Goal: Information Seeking & Learning: Find specific fact

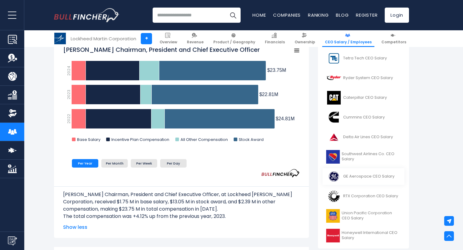
scroll to position [182, 0]
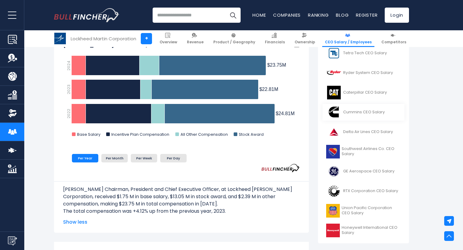
click at [358, 115] on link "Cummins CEO Salary" at bounding box center [363, 112] width 82 height 17
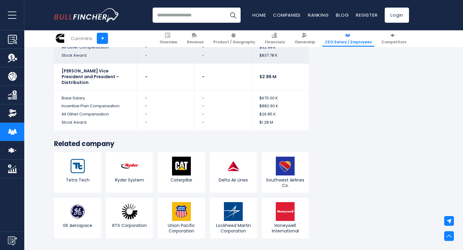
scroll to position [1996, 0]
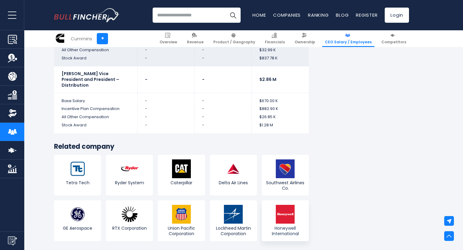
click at [281, 226] on span "Honeywell International" at bounding box center [285, 231] width 44 height 11
click at [227, 160] on img at bounding box center [233, 169] width 19 height 19
click at [83, 205] on img at bounding box center [77, 214] width 19 height 19
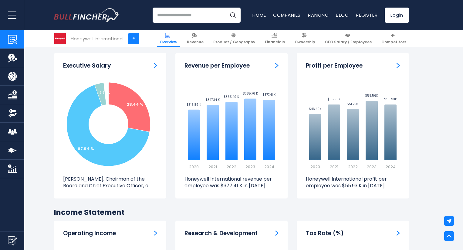
scroll to position [788, 0]
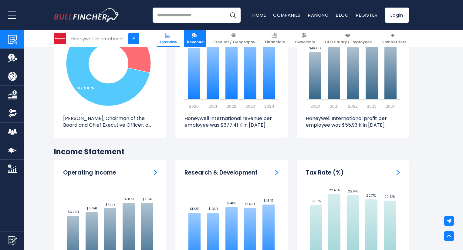
click at [203, 39] on link "Revenue" at bounding box center [195, 38] width 22 height 17
click at [342, 39] on link "CEO Salary / Employees" at bounding box center [348, 38] width 52 height 17
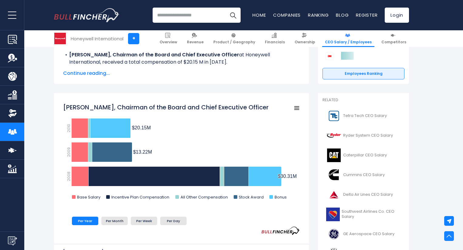
scroll to position [121, 0]
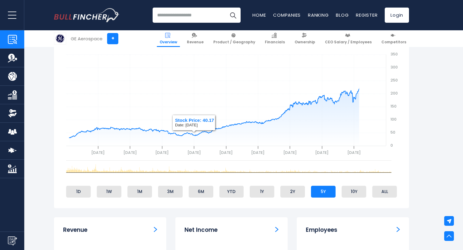
scroll to position [212, 0]
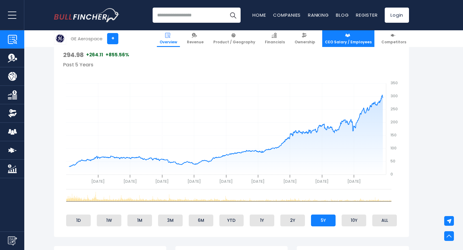
click at [334, 39] on link "CEO Salary / Employees" at bounding box center [348, 38] width 52 height 17
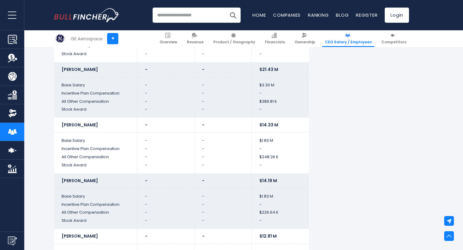
scroll to position [1819, 0]
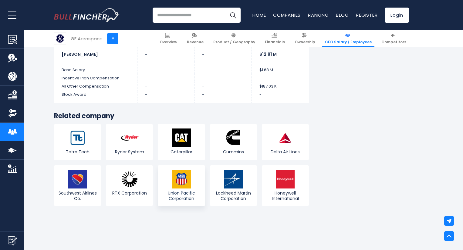
click at [184, 170] on img at bounding box center [181, 179] width 19 height 19
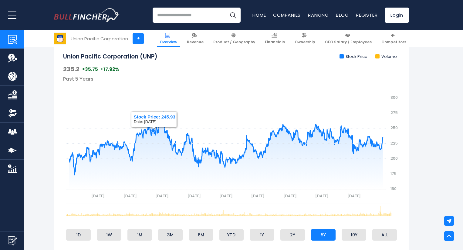
scroll to position [182, 0]
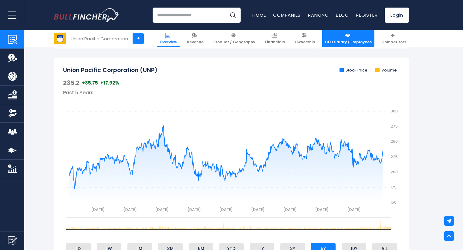
click at [347, 38] on link "CEO Salary / Employees" at bounding box center [348, 38] width 52 height 17
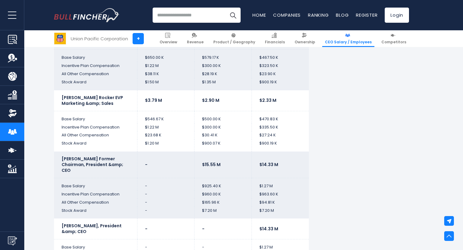
scroll to position [1456, 0]
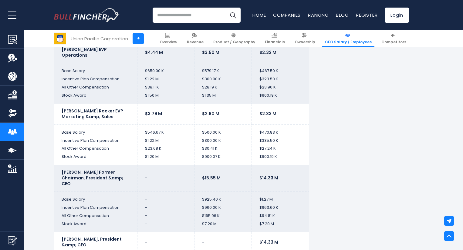
drag, startPoint x: 379, startPoint y: 167, endPoint x: 306, endPoint y: 117, distance: 88.5
click at [188, 18] on input "search" at bounding box center [197, 15] width 88 height 15
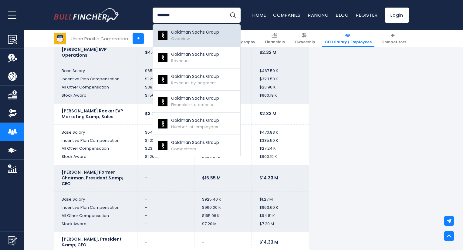
type input "*******"
click at [194, 28] on link "Goldman Sachs Group Overview" at bounding box center [196, 36] width 87 height 22
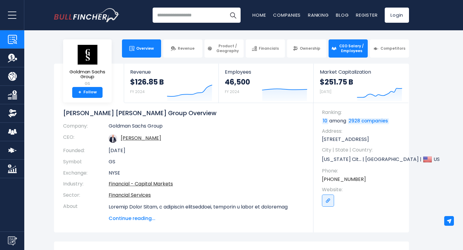
click at [336, 44] on link "CEO Salary / Employees" at bounding box center [347, 48] width 39 height 18
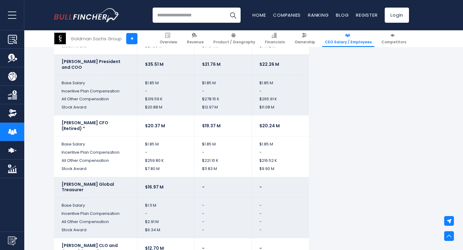
scroll to position [1274, 0]
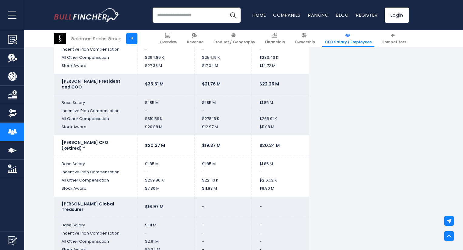
drag, startPoint x: 129, startPoint y: 142, endPoint x: 53, endPoint y: 139, distance: 76.2
click at [107, 146] on td "[PERSON_NAME] CFO (Retired) *" at bounding box center [95, 145] width 83 height 21
click at [192, 14] on input "search" at bounding box center [197, 15] width 88 height 15
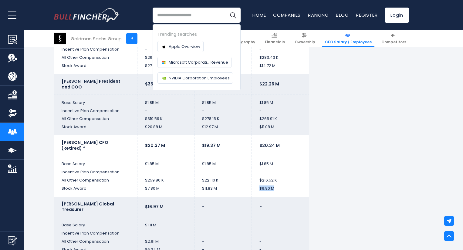
drag, startPoint x: 281, startPoint y: 180, endPoint x: 258, endPoint y: 182, distance: 23.1
click at [258, 185] on td "$9.90 M" at bounding box center [279, 191] width 57 height 12
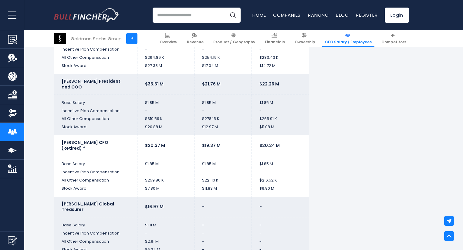
click at [188, 16] on input "search" at bounding box center [197, 15] width 88 height 15
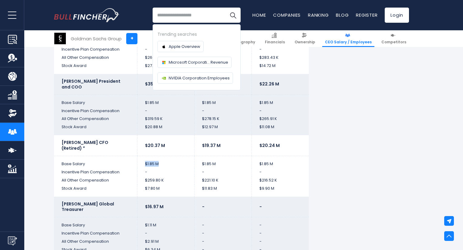
drag, startPoint x: 160, startPoint y: 160, endPoint x: 131, endPoint y: 154, distance: 29.2
click at [131, 156] on tr "Base Salary $1.85 M $1.85 M $1.85 M" at bounding box center [181, 162] width 255 height 12
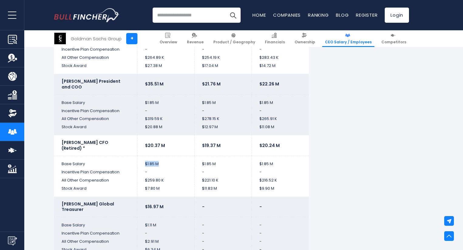
click at [167, 159] on td "$1.85 M" at bounding box center [165, 162] width 57 height 12
drag, startPoint x: 168, startPoint y: 183, endPoint x: 140, endPoint y: 180, distance: 28.1
click at [140, 185] on td "$7.80 M" at bounding box center [165, 191] width 57 height 12
click at [178, 177] on td "$259.80 K" at bounding box center [165, 180] width 57 height 8
click at [181, 18] on input "search" at bounding box center [197, 15] width 88 height 15
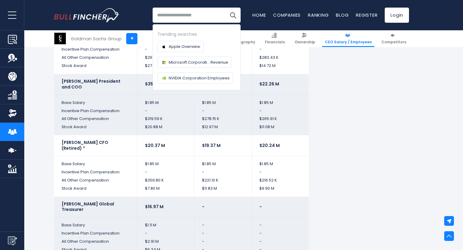
click at [220, 156] on td "$1.85 M" at bounding box center [222, 162] width 57 height 12
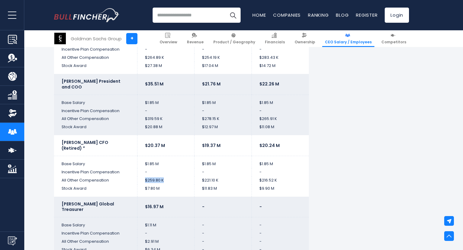
drag, startPoint x: 170, startPoint y: 175, endPoint x: 145, endPoint y: 177, distance: 25.9
click at [145, 177] on td "$259.80 K" at bounding box center [165, 180] width 57 height 8
drag, startPoint x: 139, startPoint y: 155, endPoint x: 154, endPoint y: 141, distance: 19.7
click at [139, 156] on td "$1.85 M" at bounding box center [165, 162] width 57 height 12
